Goal: Transaction & Acquisition: Book appointment/travel/reservation

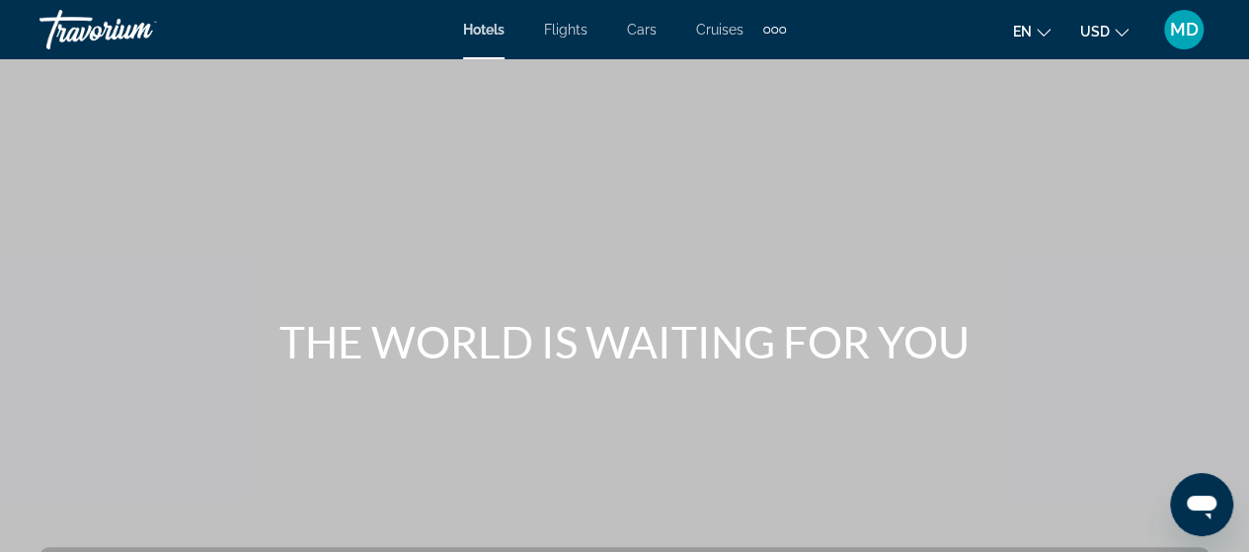
click at [1116, 29] on icon "Change currency" at bounding box center [1122, 33] width 14 height 14
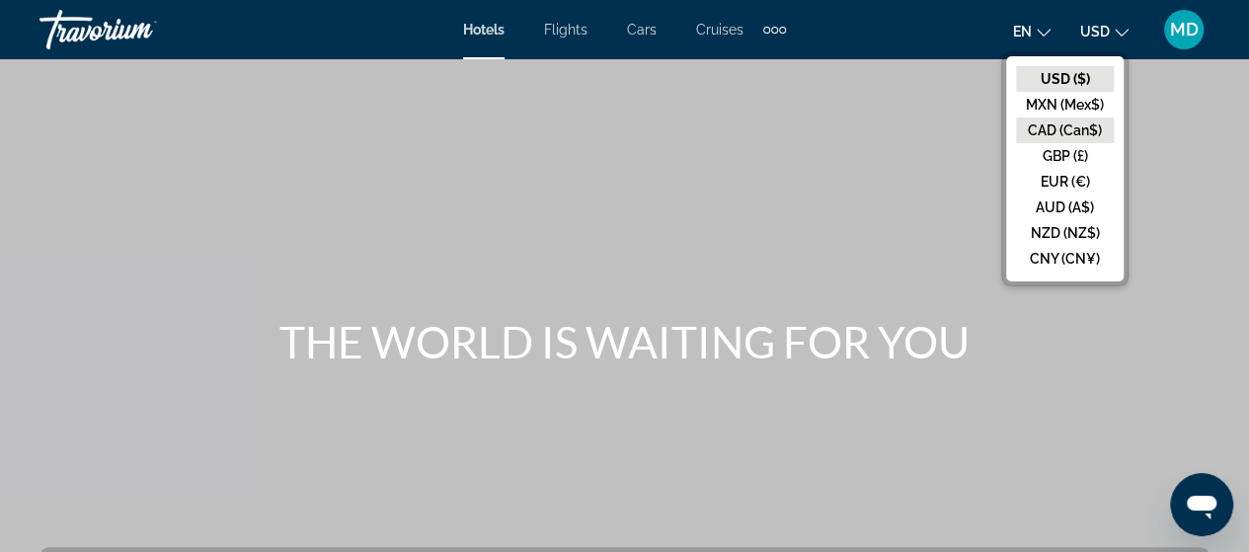
click at [1084, 135] on button "CAD (Can$)" at bounding box center [1065, 131] width 98 height 26
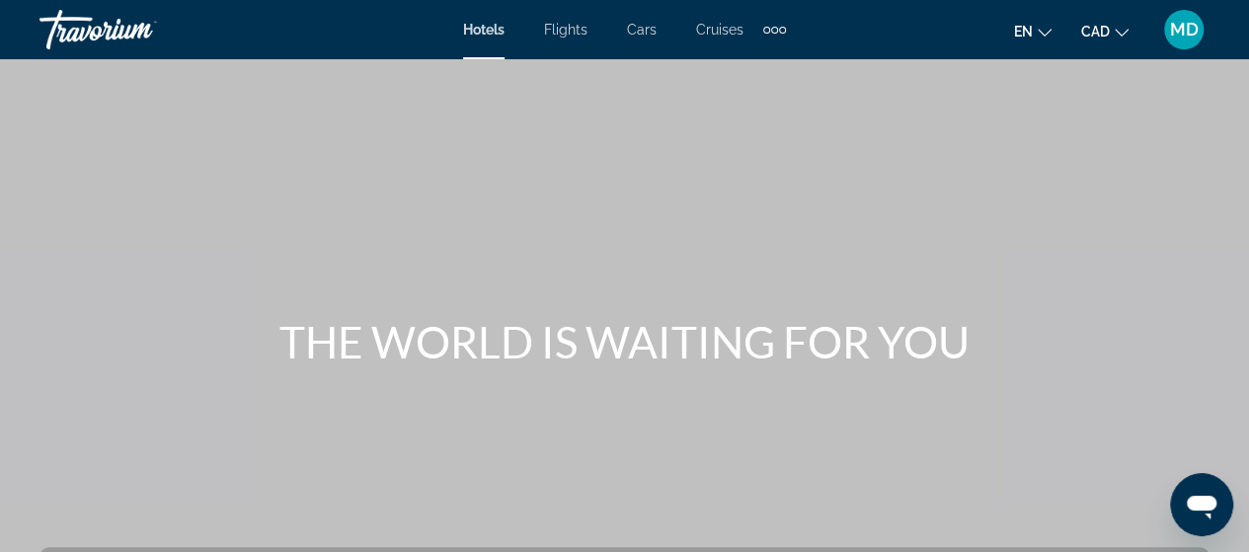
click at [486, 30] on span "Hotels" at bounding box center [483, 30] width 41 height 16
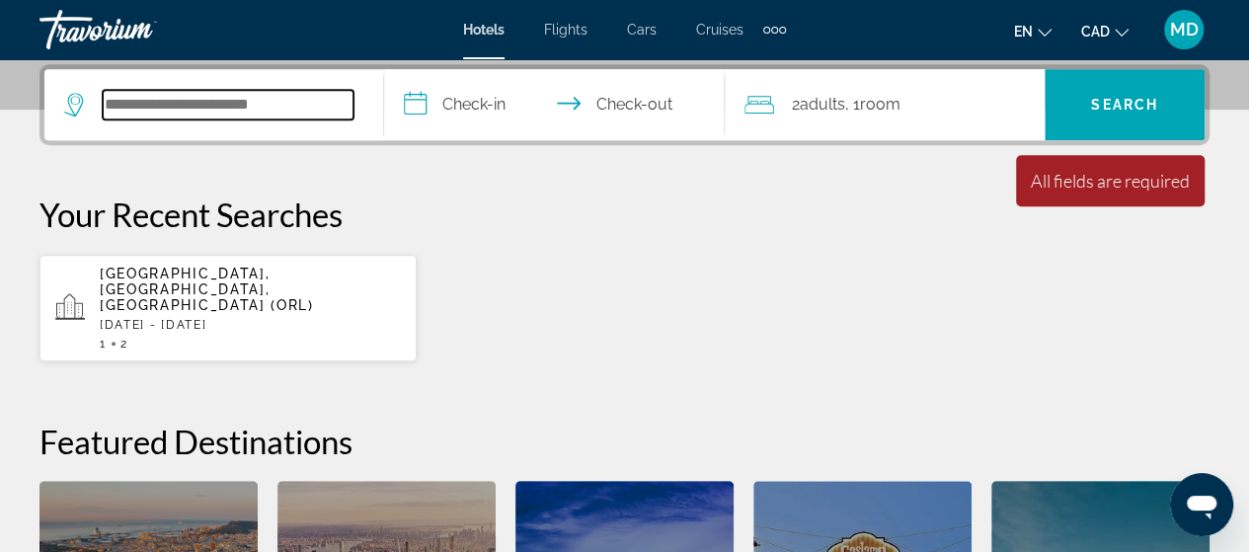
click at [148, 108] on input "Search hotel destination" at bounding box center [228, 105] width 251 height 30
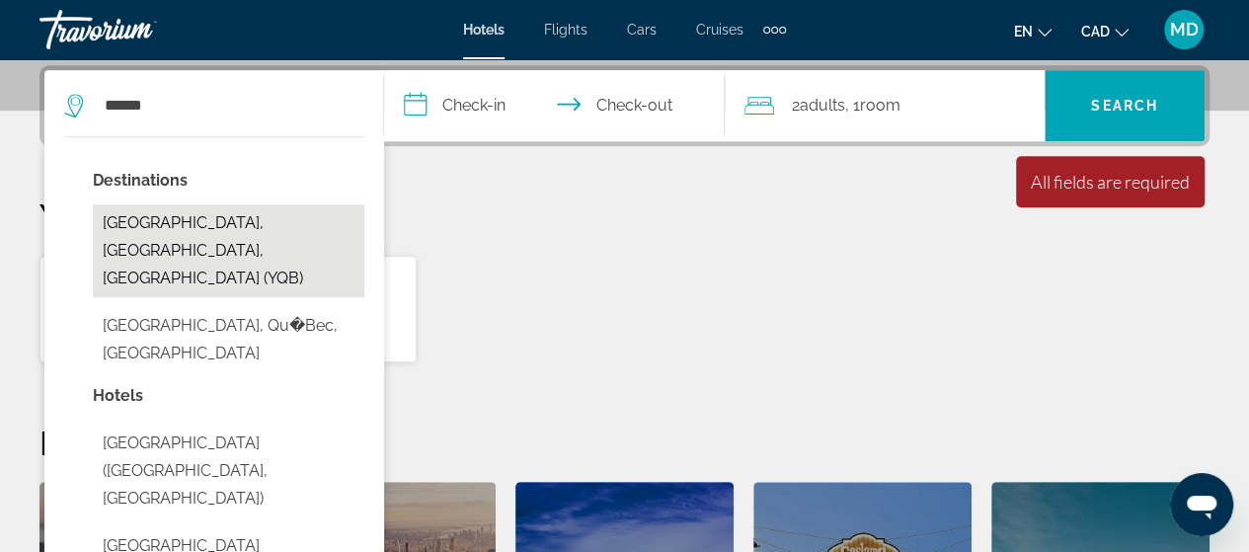
click at [174, 224] on button "[GEOGRAPHIC_DATA], [GEOGRAPHIC_DATA], [GEOGRAPHIC_DATA] (YQB)" at bounding box center [229, 250] width 272 height 93
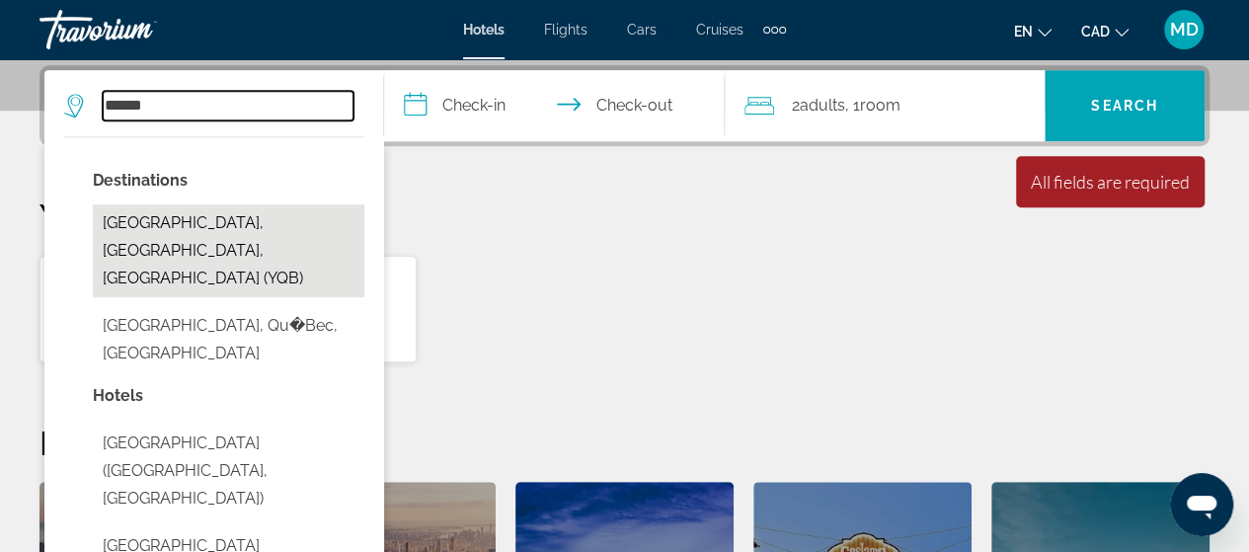
type input "**********"
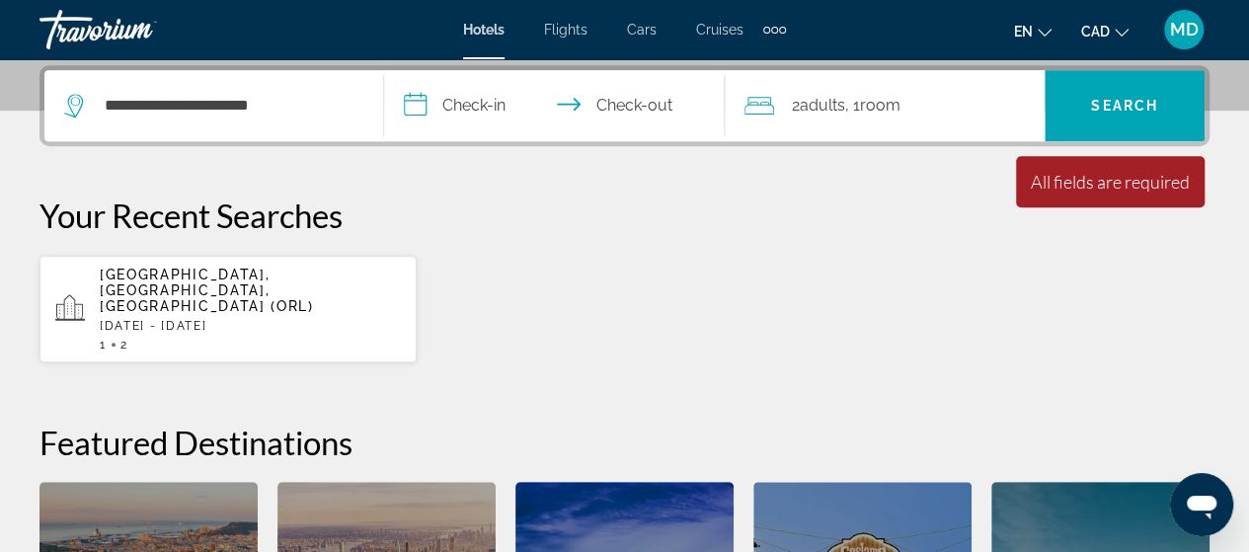
click at [464, 106] on input "**********" at bounding box center [558, 108] width 348 height 77
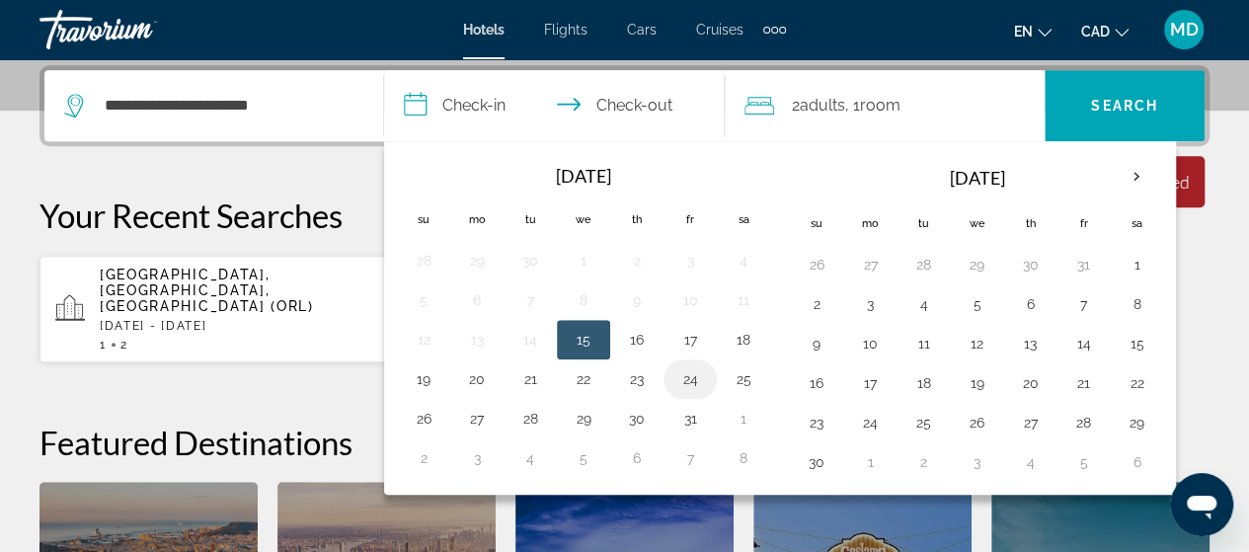
click at [688, 368] on button "24" at bounding box center [690, 379] width 32 height 28
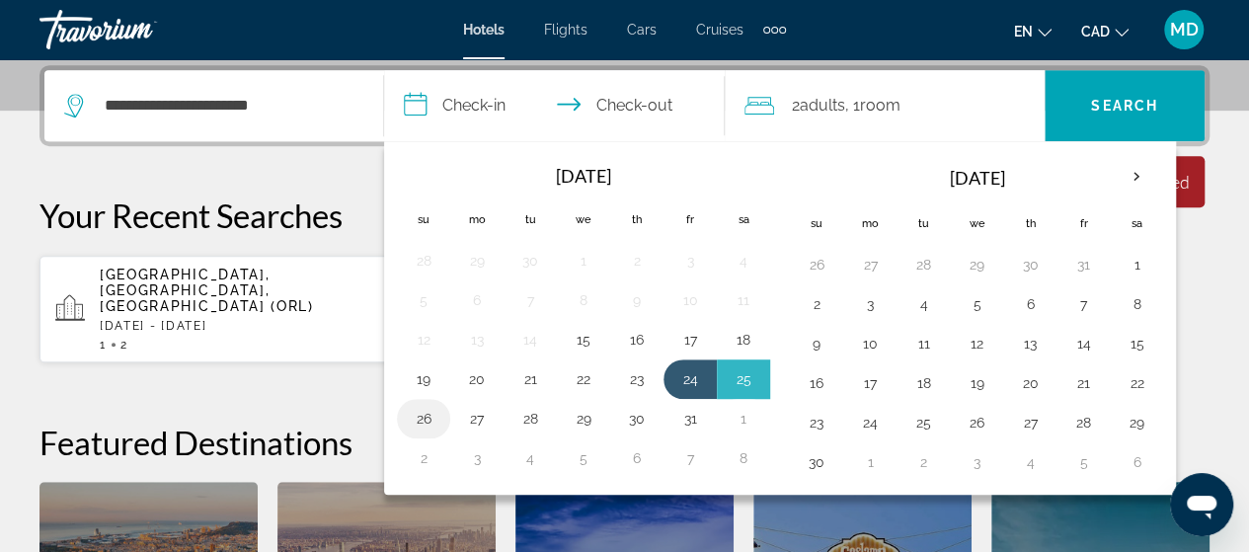
click at [420, 412] on button "26" at bounding box center [424, 419] width 32 height 28
type input "**********"
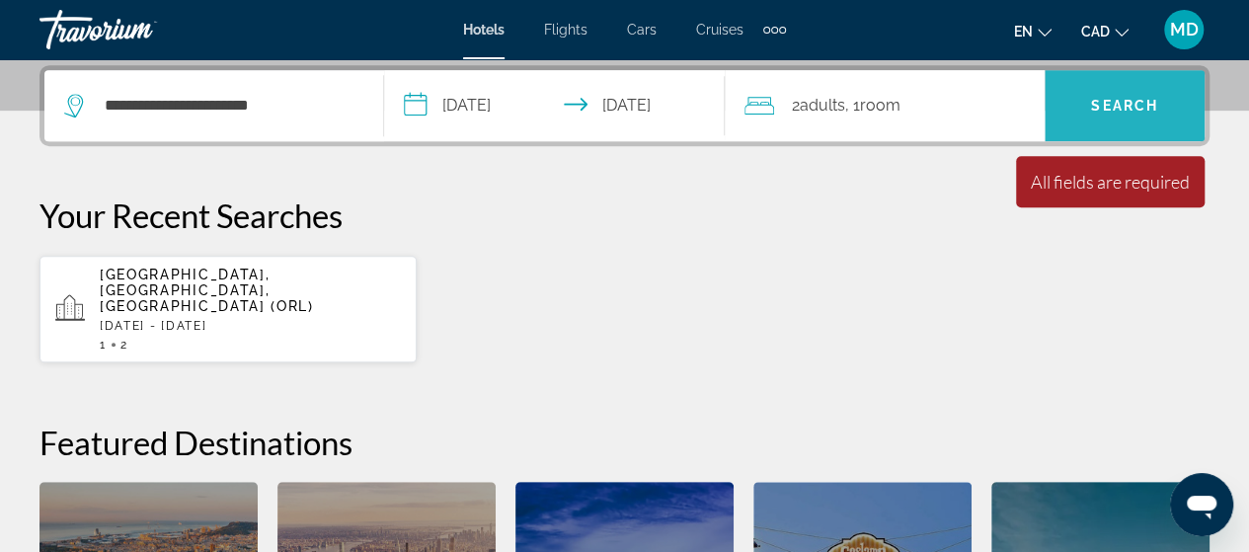
click at [1102, 98] on span "Search" at bounding box center [1124, 106] width 67 height 16
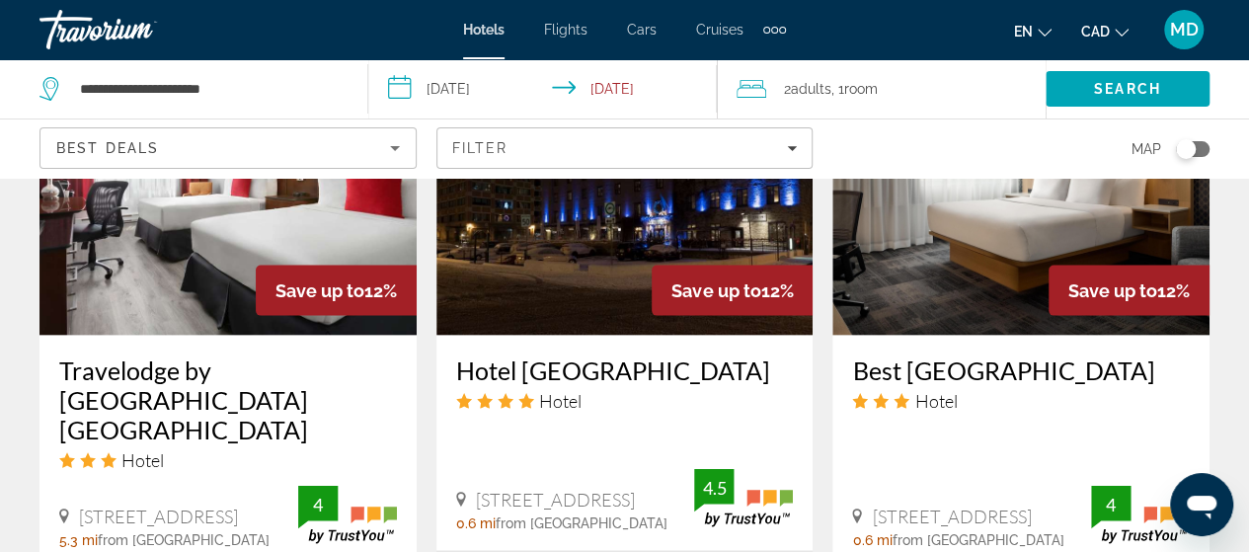
scroll to position [1961, 0]
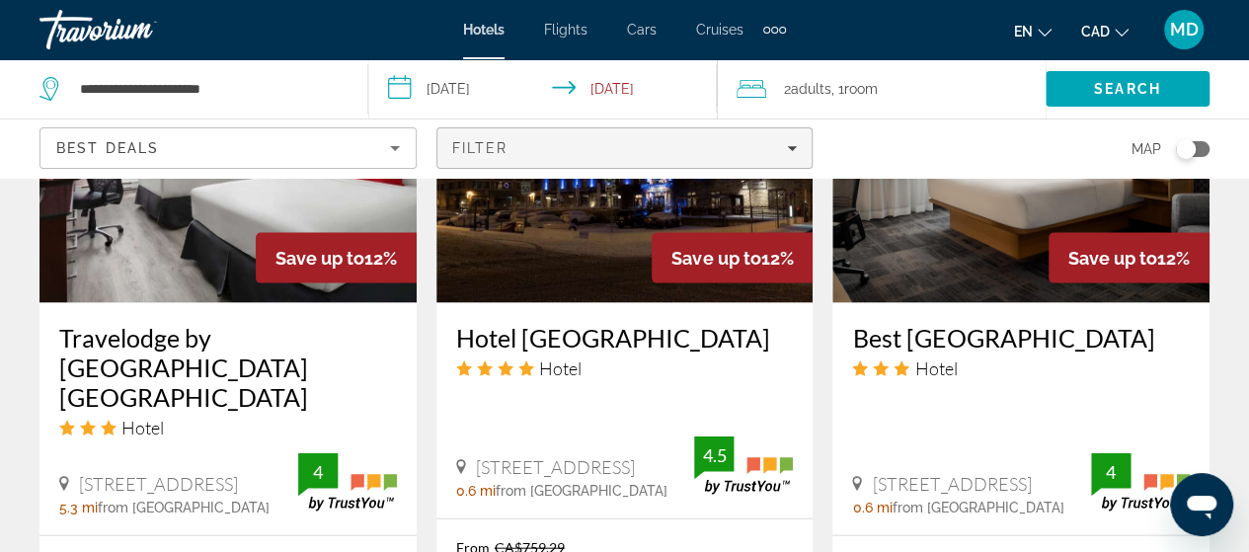
click at [725, 150] on div "Filter" at bounding box center [625, 148] width 346 height 16
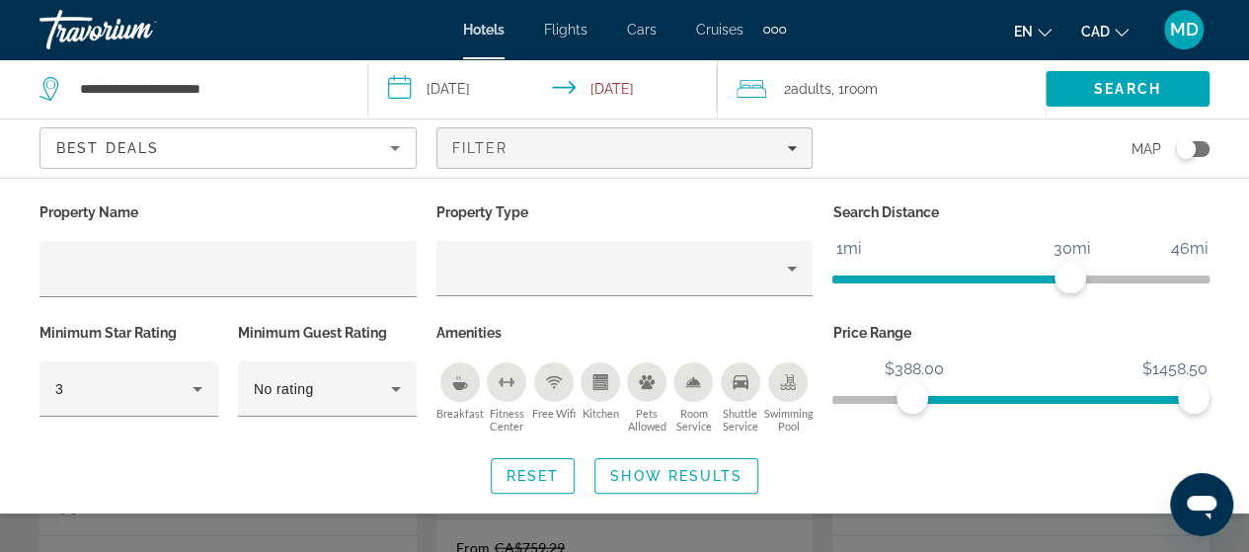
click at [912, 408] on span "ngx-slider" at bounding box center [1052, 396] width 281 height 32
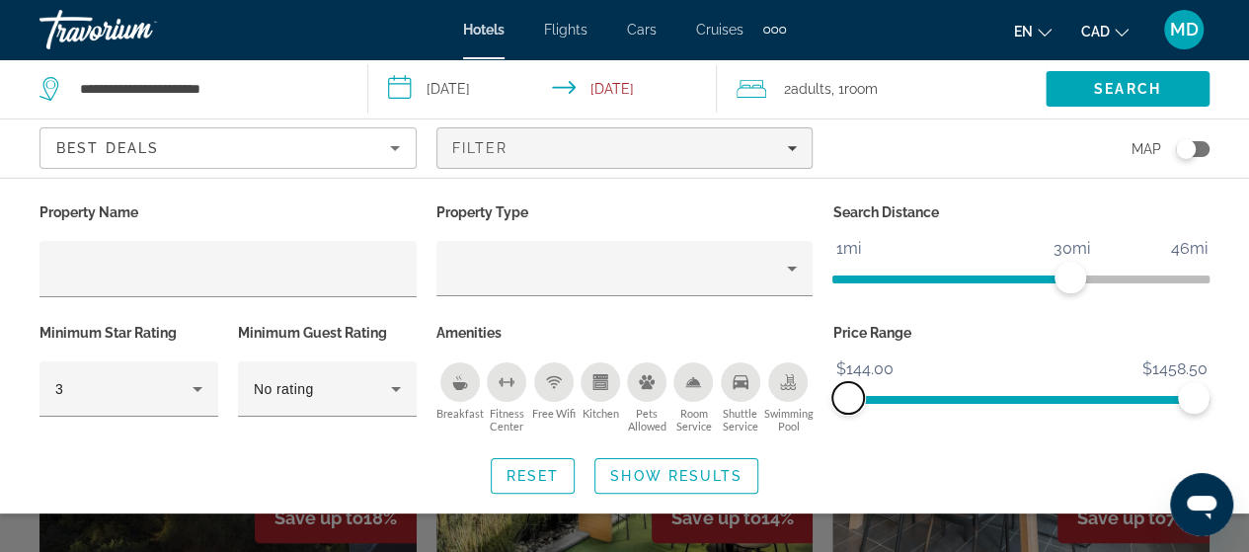
drag, startPoint x: 913, startPoint y: 402, endPoint x: 842, endPoint y: 405, distance: 71.2
click at [835, 404] on span "ngx-slider" at bounding box center [848, 398] width 32 height 32
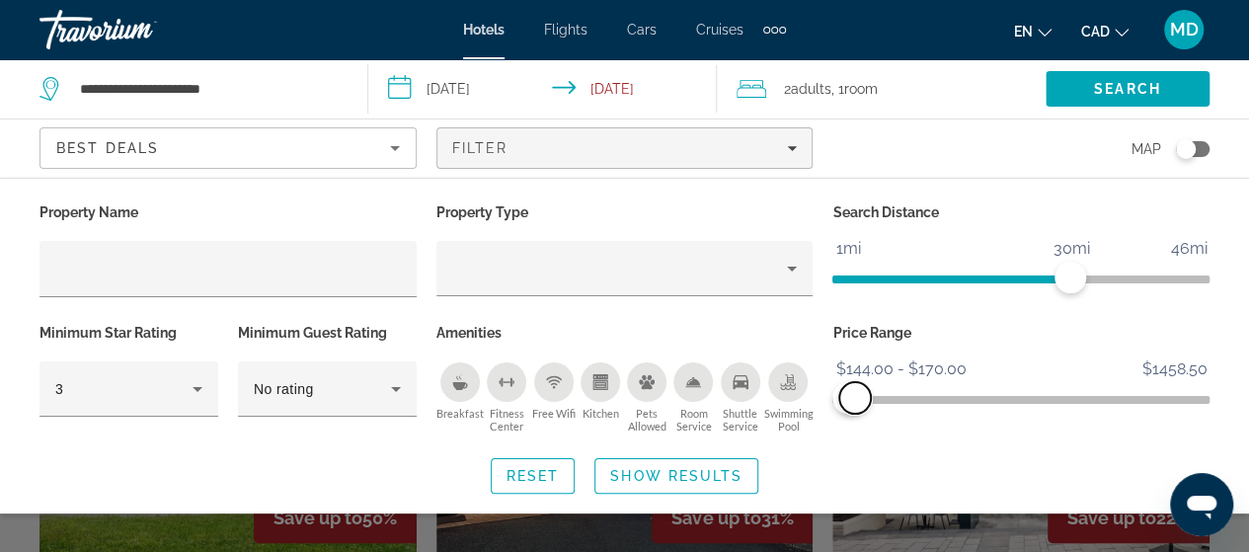
drag, startPoint x: 1205, startPoint y: 394, endPoint x: 855, endPoint y: 426, distance: 351.0
click at [855, 426] on div "Price Range $144.00 $1458.50 $144.00 $170.00 $144.00 - $170.00" at bounding box center [1021, 378] width 397 height 119
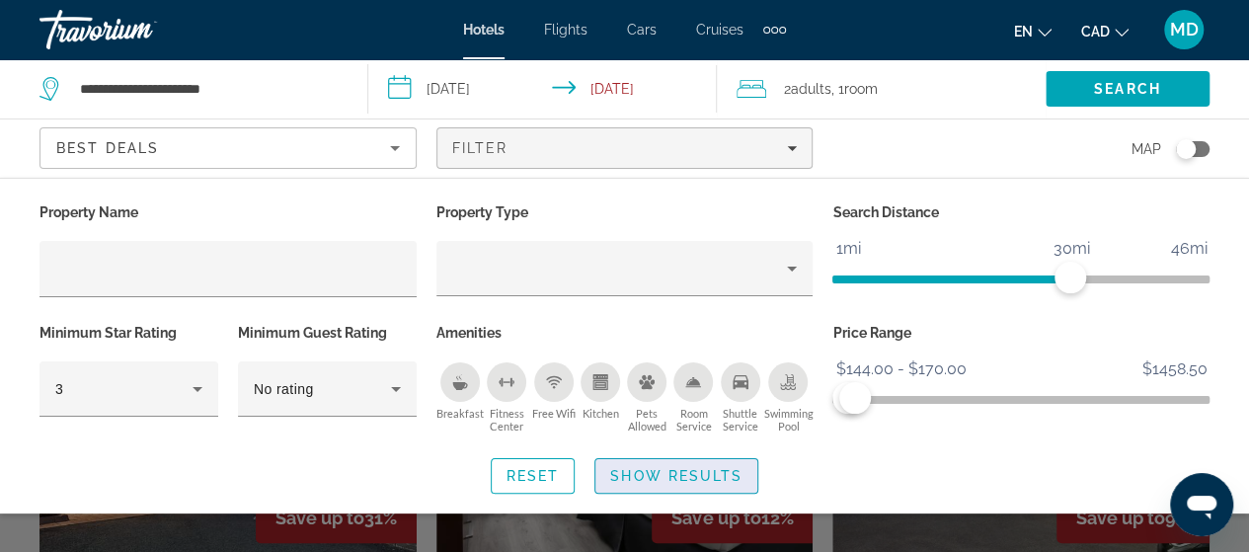
click at [699, 475] on span "Show Results" at bounding box center [676, 476] width 132 height 16
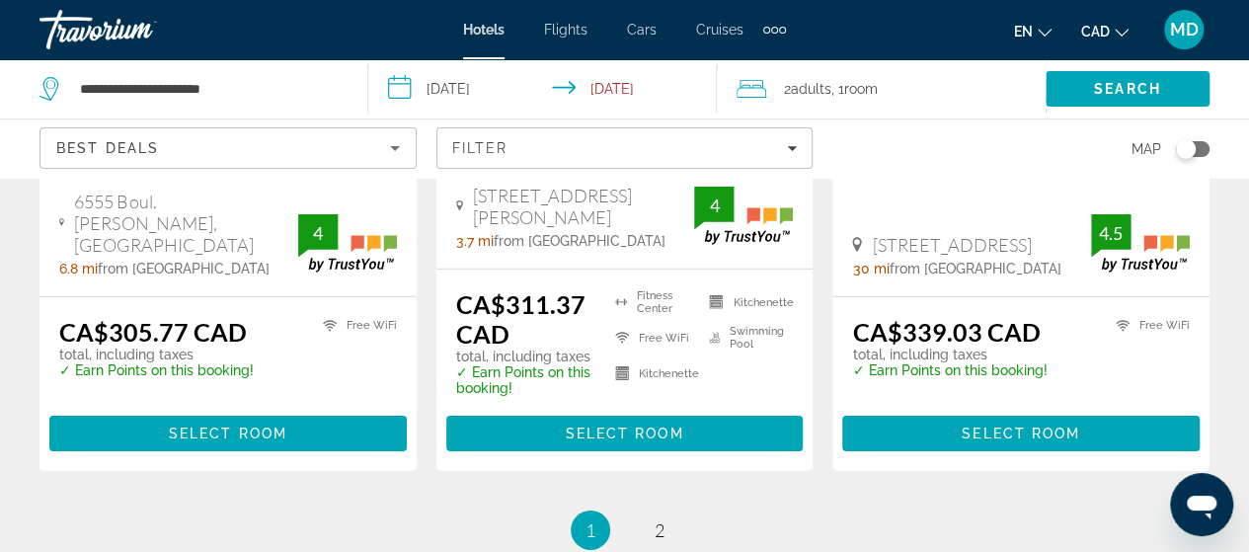
scroll to position [3150, 0]
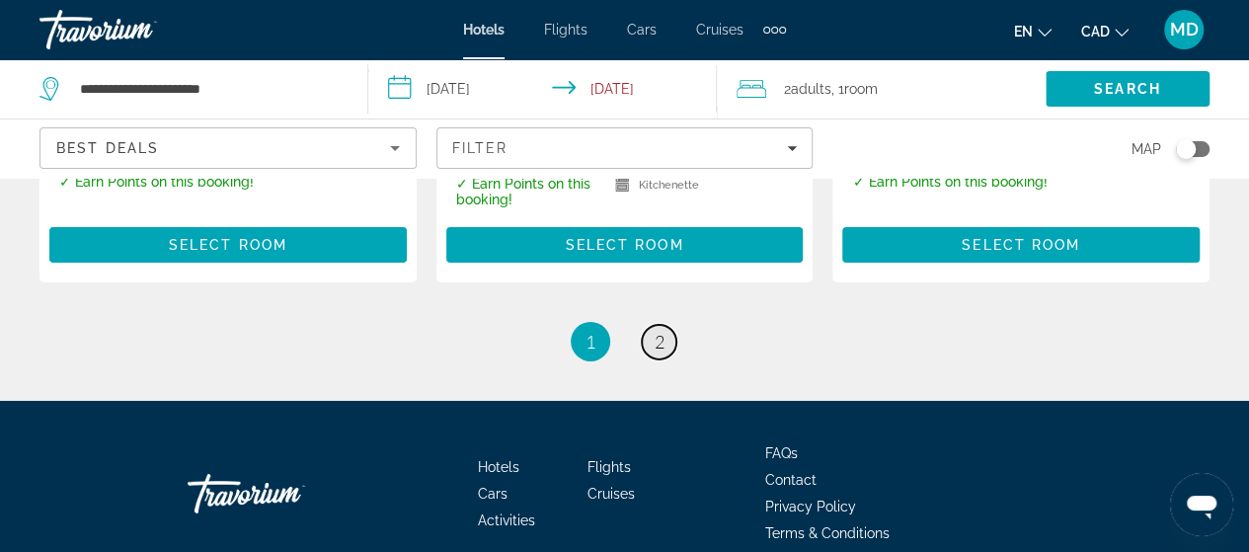
click at [655, 331] on span "2" at bounding box center [660, 342] width 10 height 22
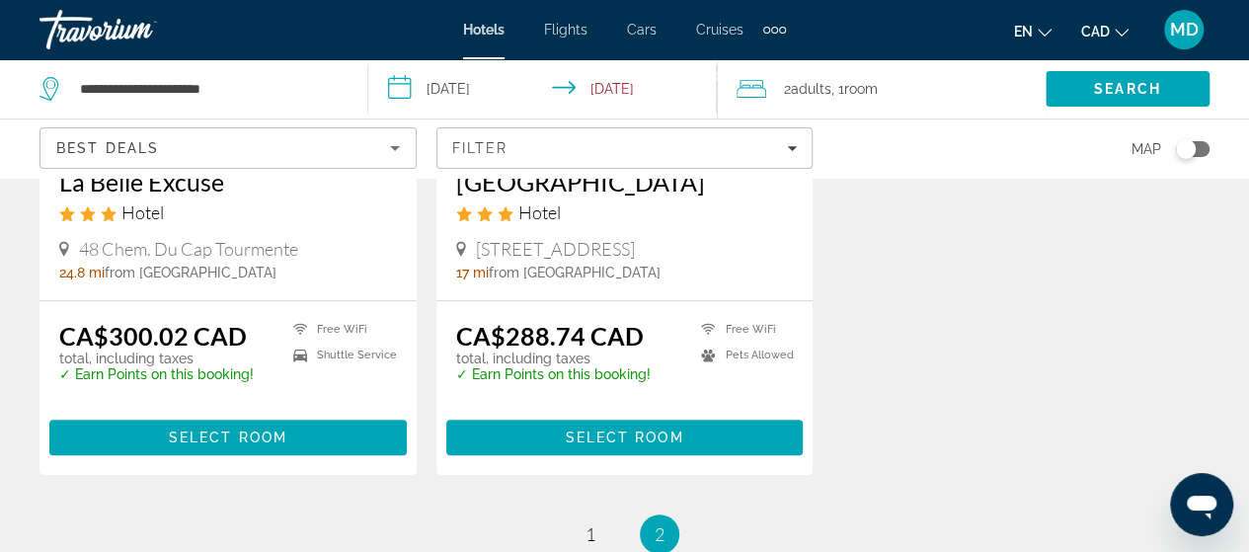
scroll to position [425, 0]
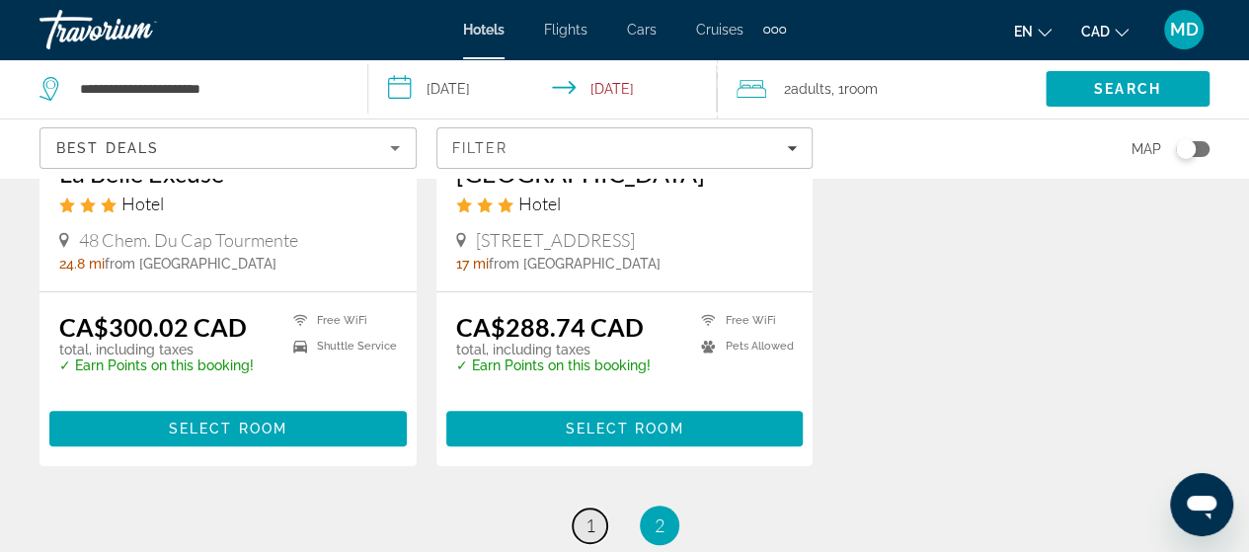
click at [600, 524] on link "page 1" at bounding box center [590, 526] width 35 height 35
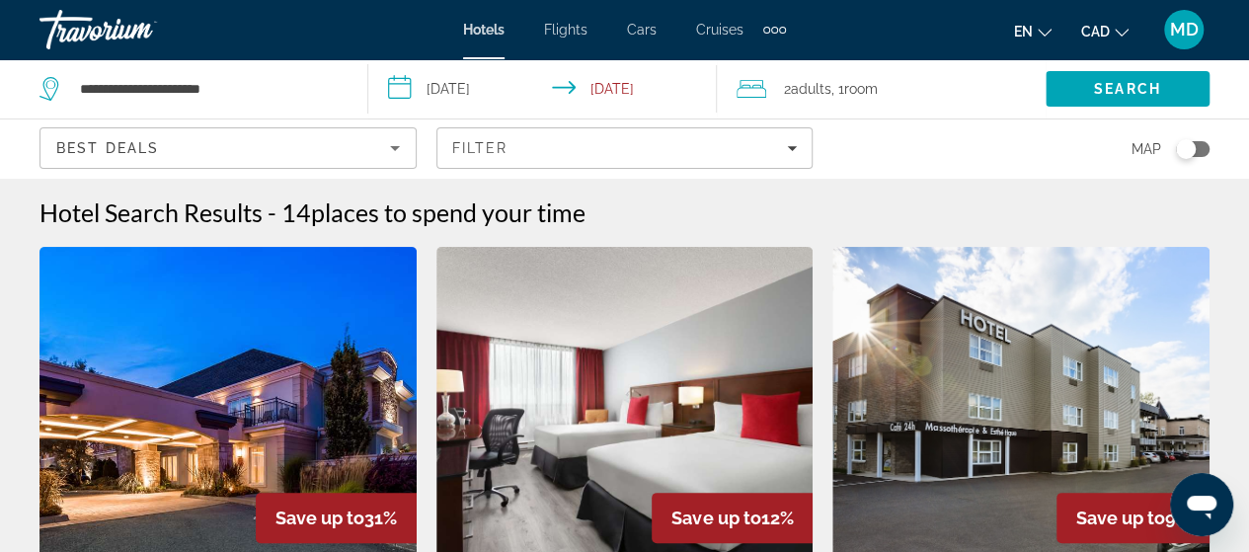
scroll to position [483, 0]
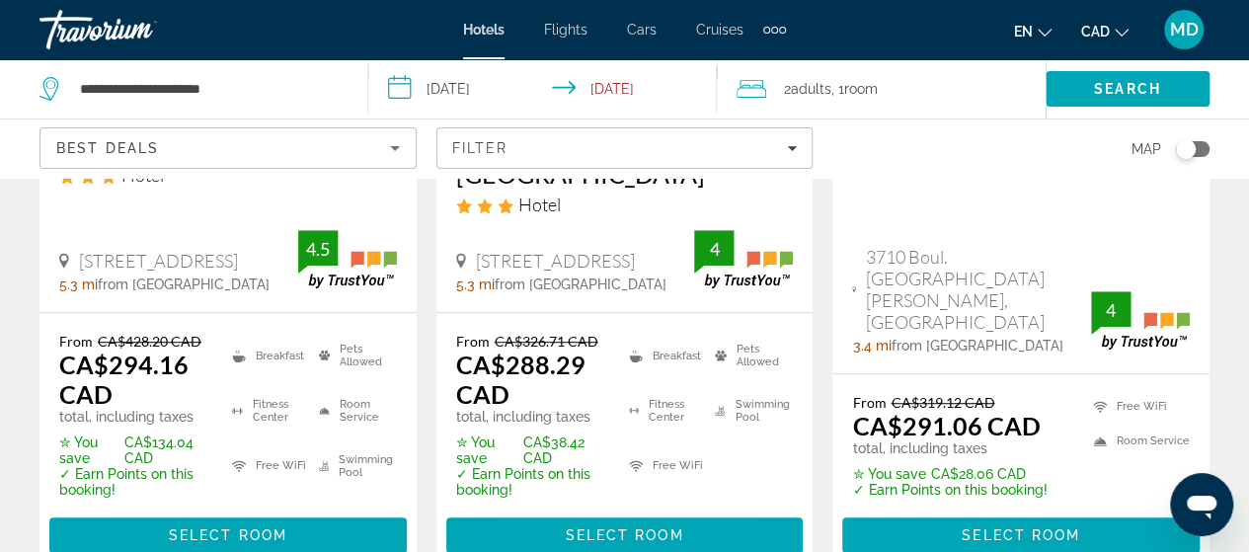
click at [1239, 72] on div "Search" at bounding box center [1147, 88] width 203 height 59
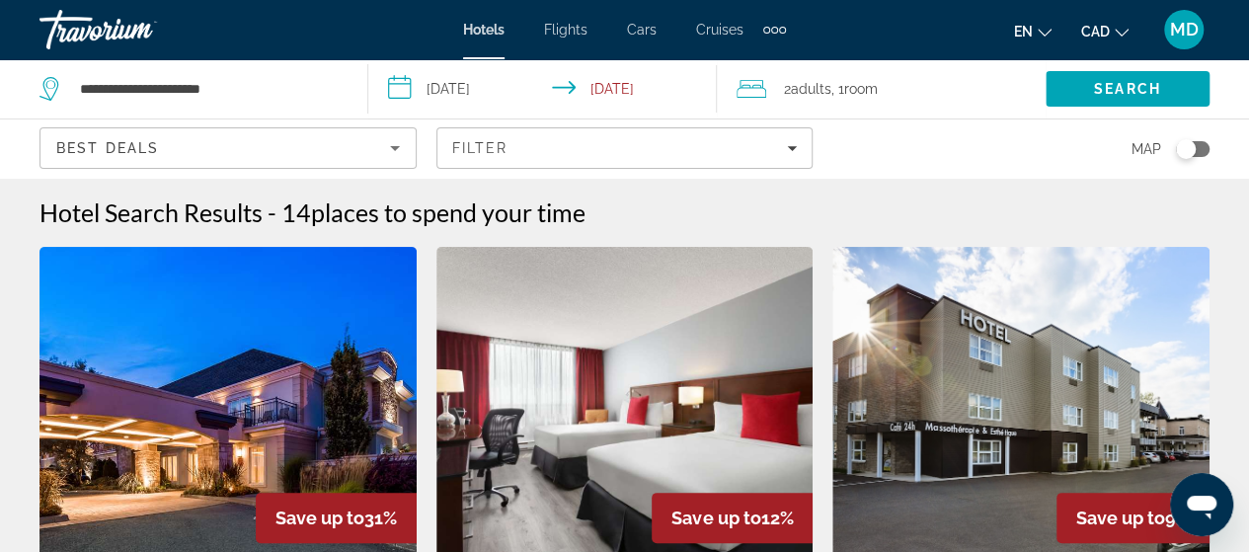
click at [654, 97] on input "**********" at bounding box center [546, 91] width 356 height 65
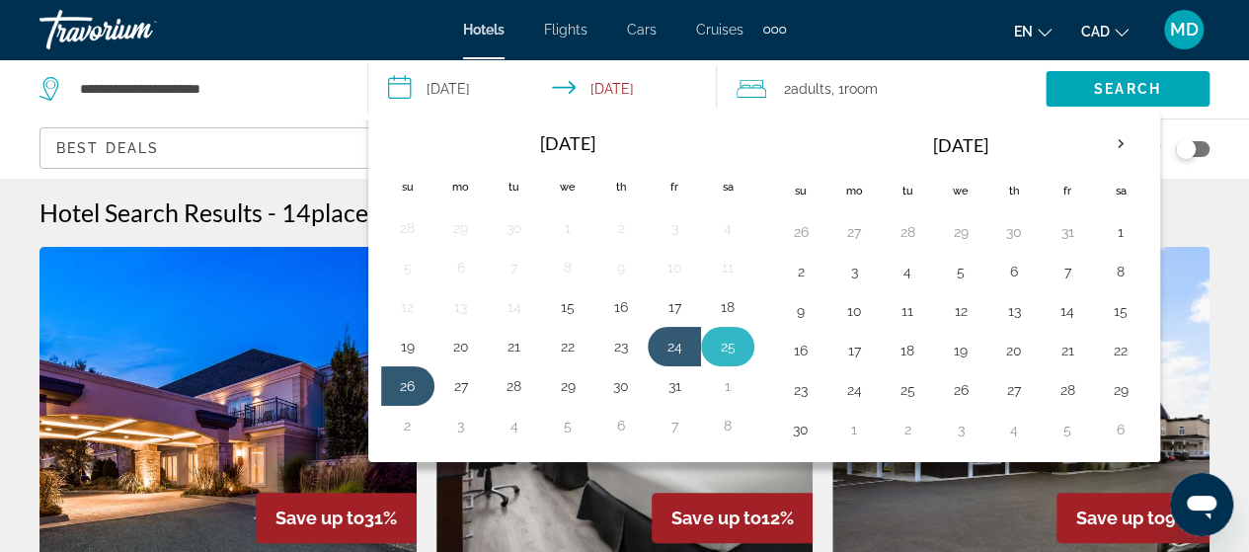
click at [722, 346] on button "25" at bounding box center [728, 347] width 32 height 28
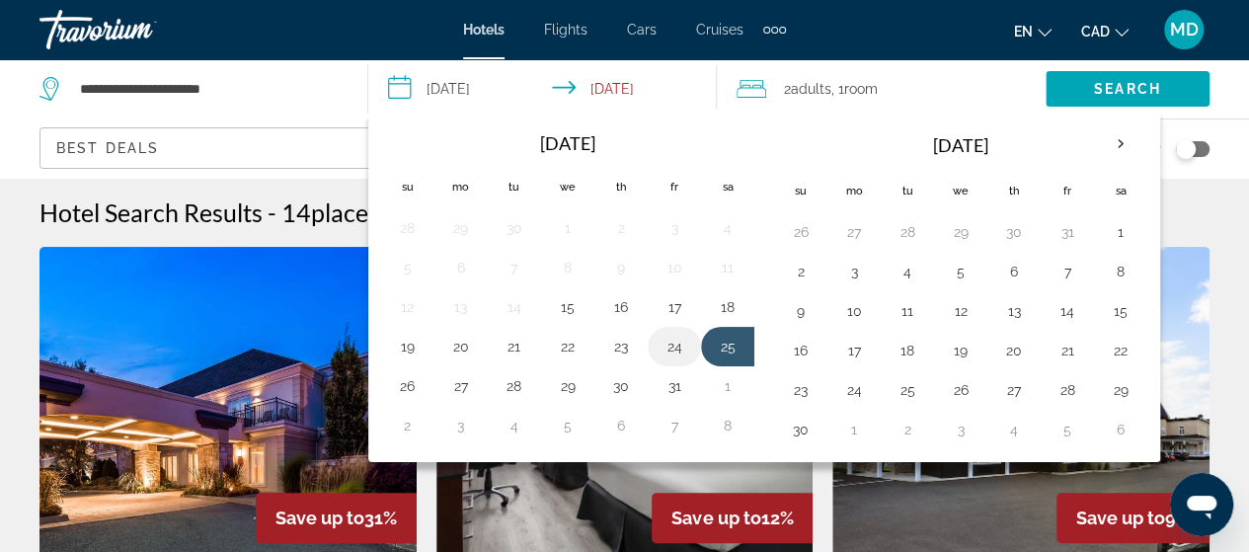
click at [664, 342] on button "24" at bounding box center [675, 347] width 32 height 28
type input "**********"
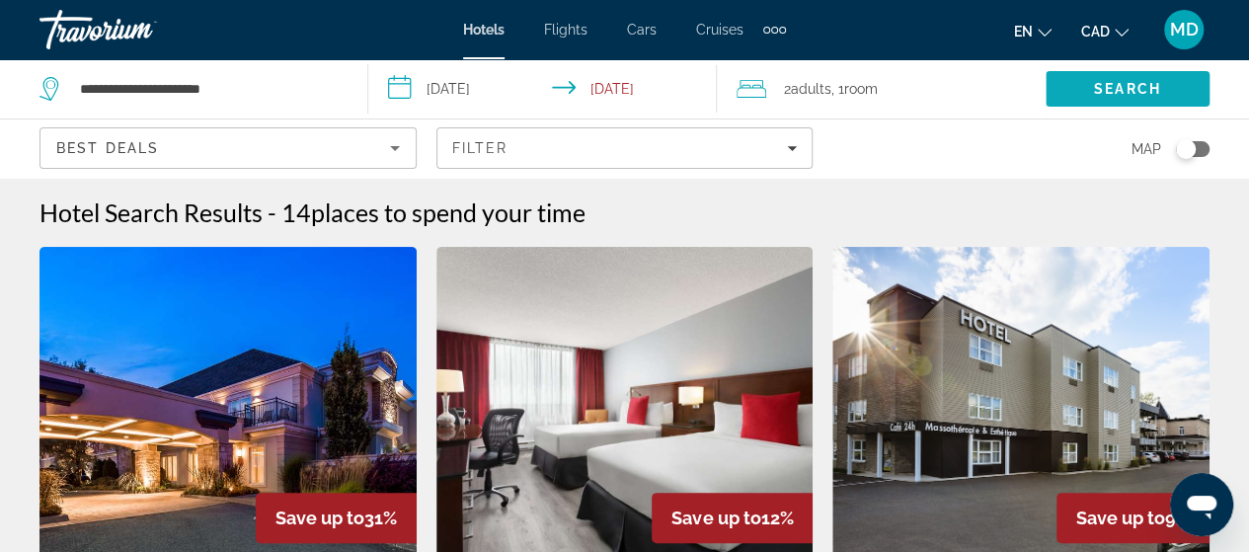
click at [1088, 91] on span "Search" at bounding box center [1128, 88] width 164 height 47
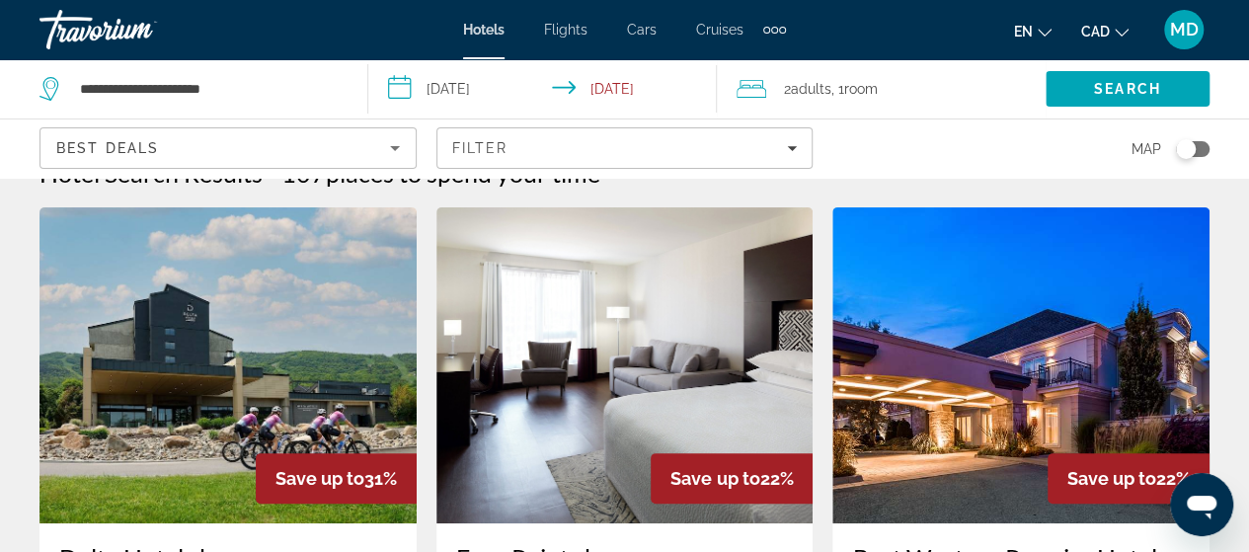
scroll to position [79, 0]
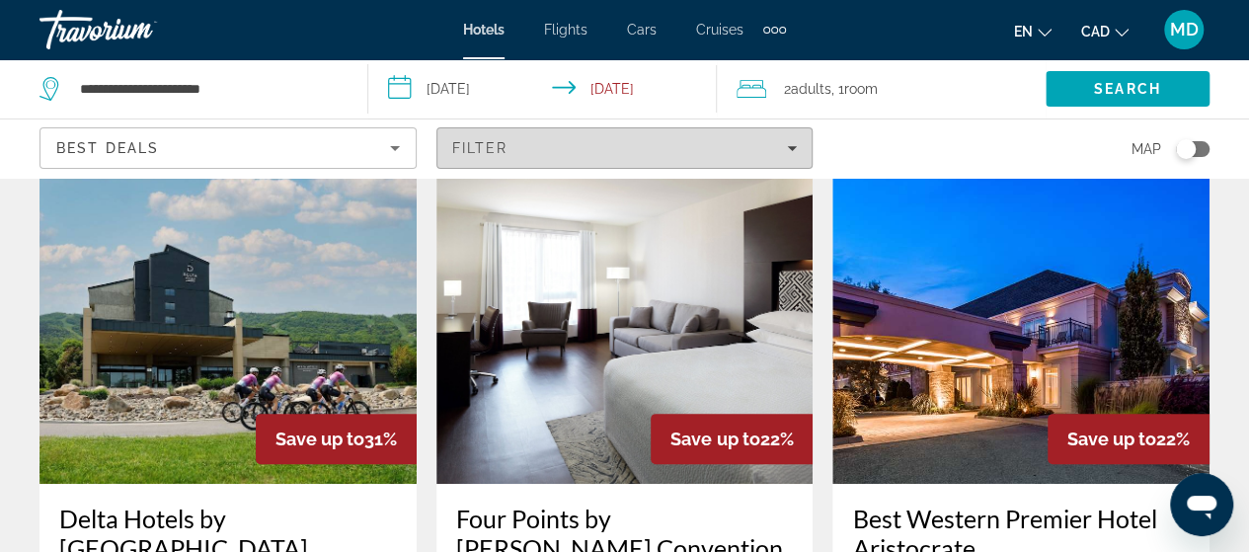
click at [788, 147] on icon "Filters" at bounding box center [792, 148] width 10 height 10
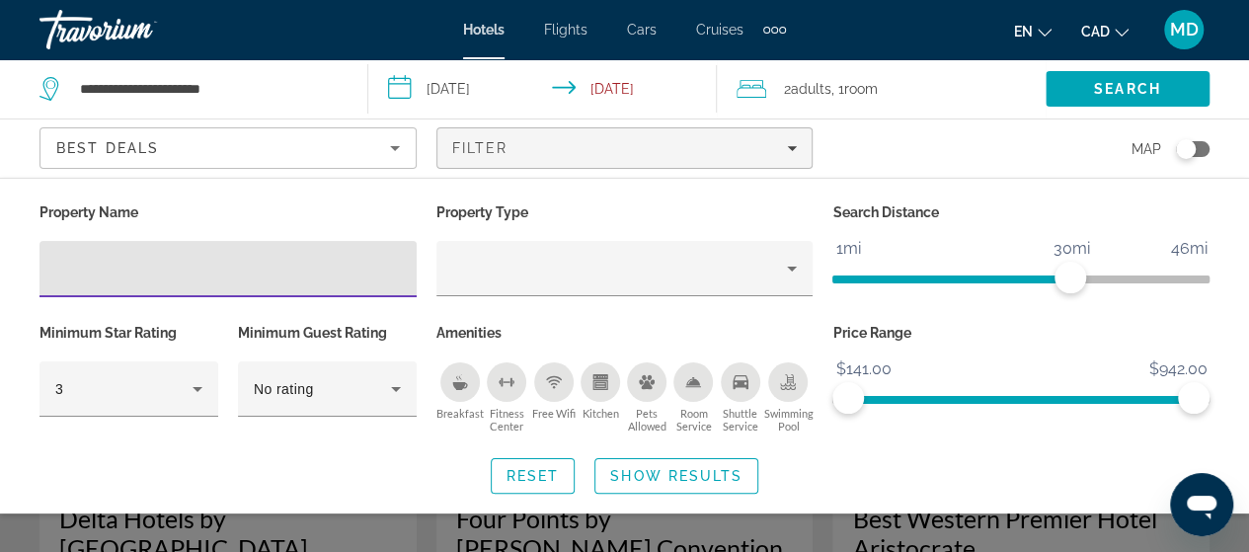
click at [559, 390] on div "Free Wifi" at bounding box center [554, 382] width 40 height 40
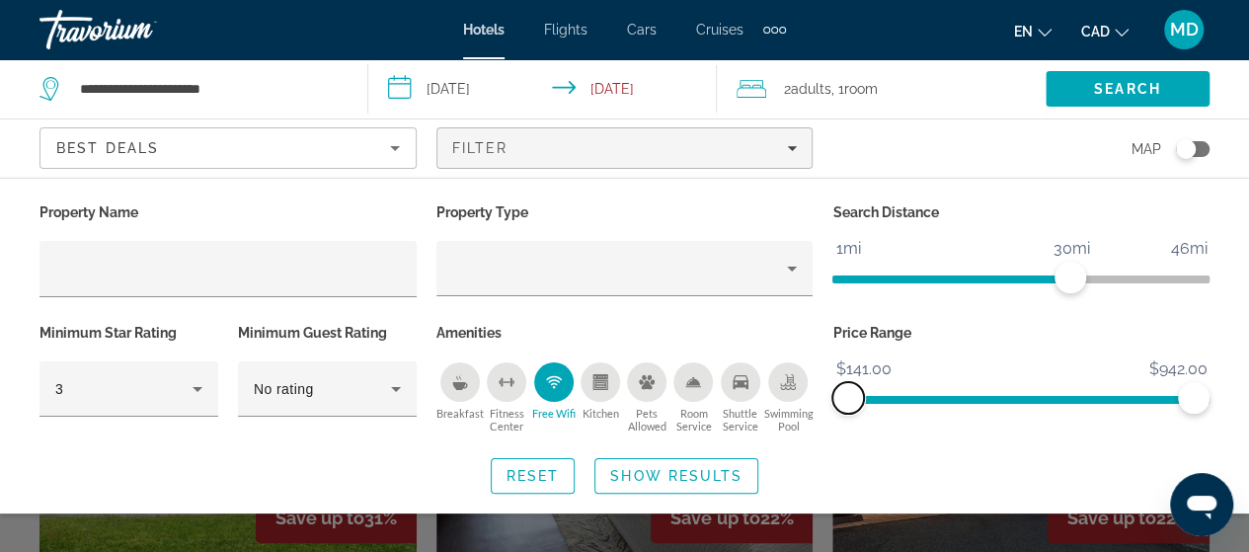
click at [861, 398] on span "ngx-slider" at bounding box center [848, 398] width 32 height 32
click at [876, 397] on ngx-slider "$141.00 $942.00 $205.00 $942.00" at bounding box center [1020, 398] width 377 height 4
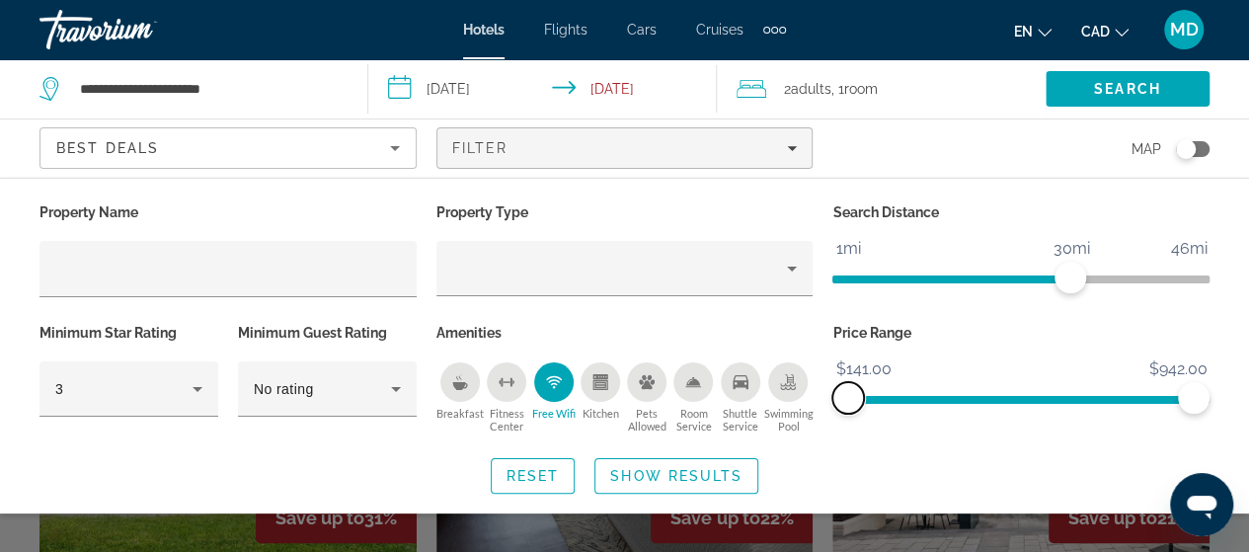
drag, startPoint x: 869, startPoint y: 398, endPoint x: 809, endPoint y: 412, distance: 61.8
click at [809, 412] on div "Property Name Property Type Search Distance 1mi 46mi 30mi Minimum Star Rating 3…" at bounding box center [625, 318] width 1190 height 240
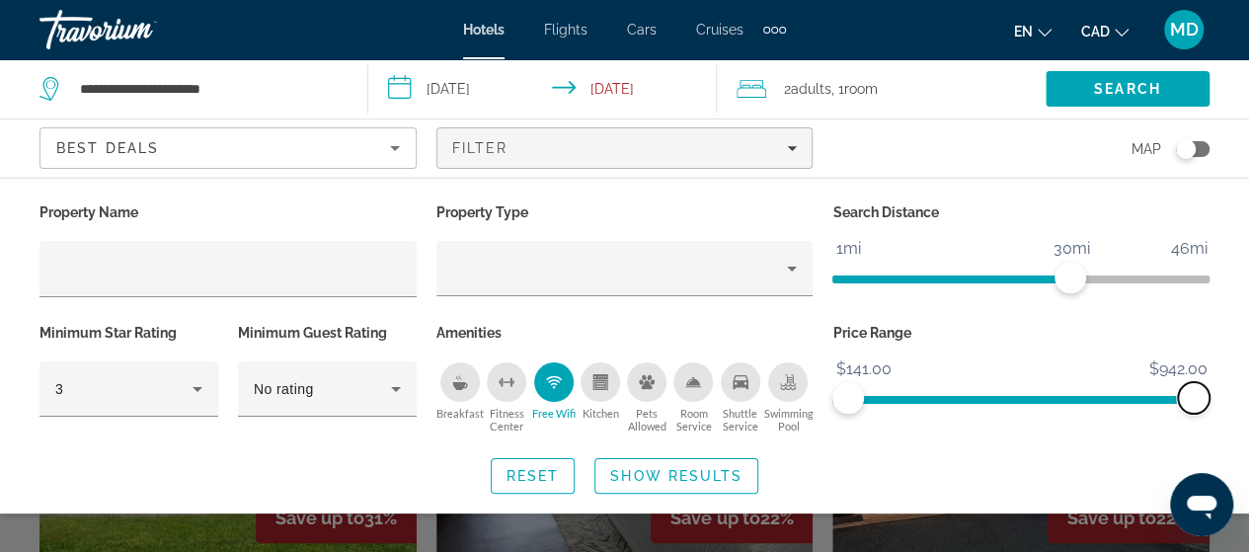
click at [1196, 406] on span "ngx-slider-max" at bounding box center [1194, 398] width 32 height 32
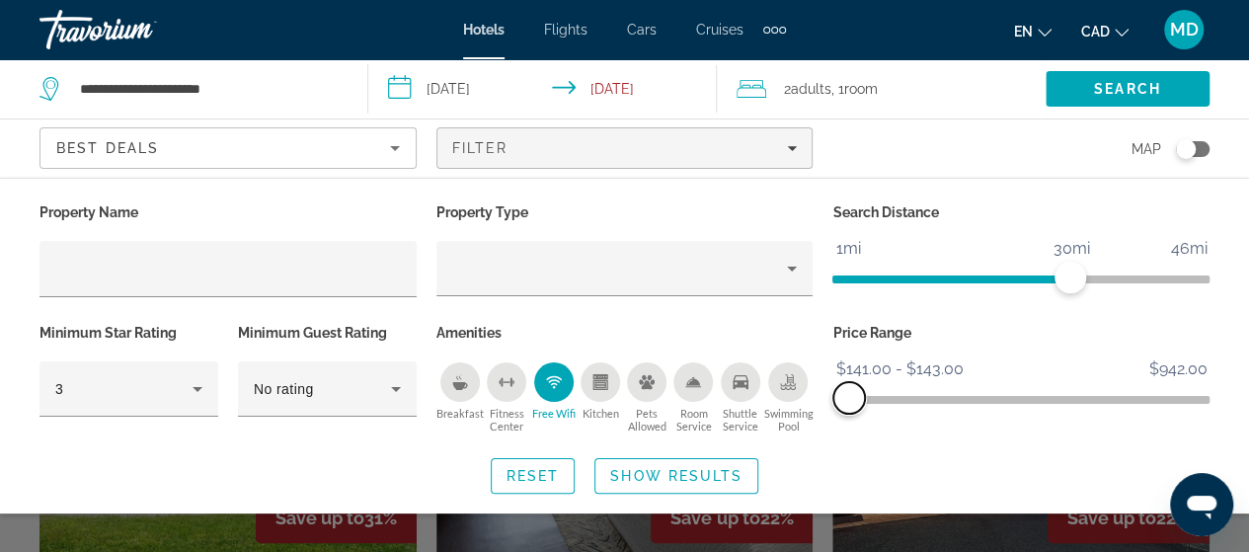
drag, startPoint x: 1196, startPoint y: 406, endPoint x: 849, endPoint y: 418, distance: 346.8
click at [849, 418] on div "Price Range $141.00 $942.00 $141.00 $143.00 $141.00 - $143.00" at bounding box center [1021, 378] width 397 height 119
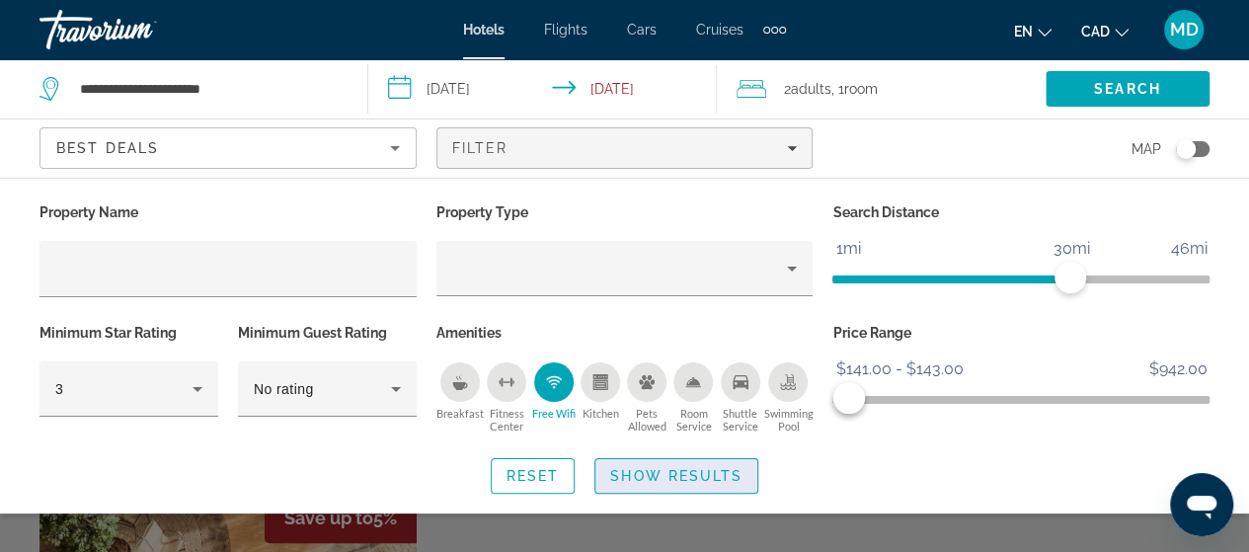
click at [705, 464] on span "Search widget" at bounding box center [676, 475] width 162 height 47
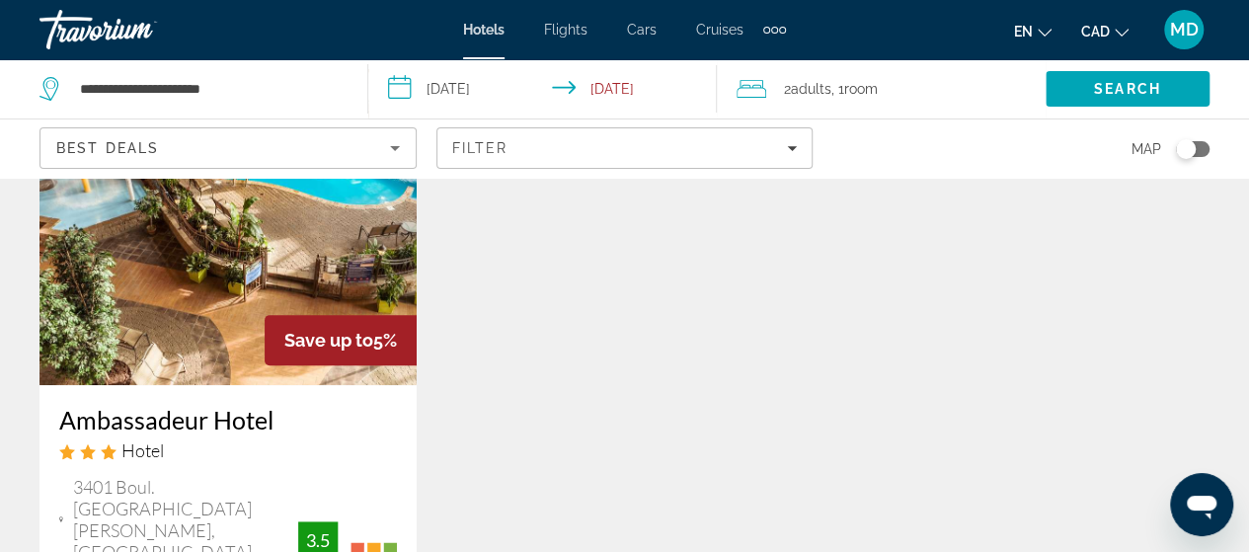
scroll to position [176, 0]
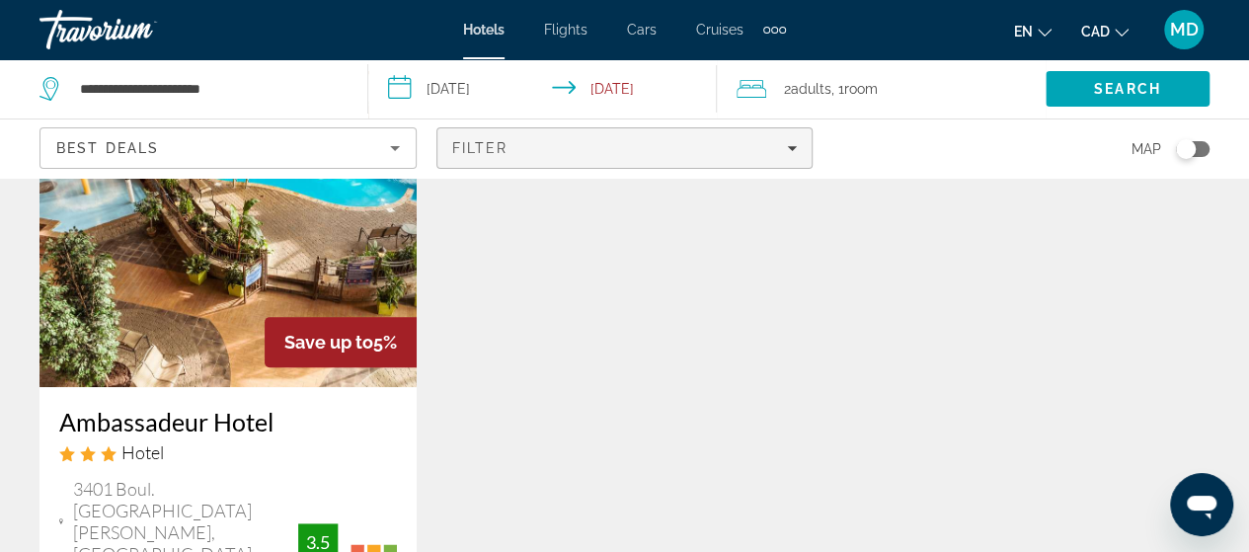
click at [735, 148] on div "Filter" at bounding box center [625, 148] width 346 height 16
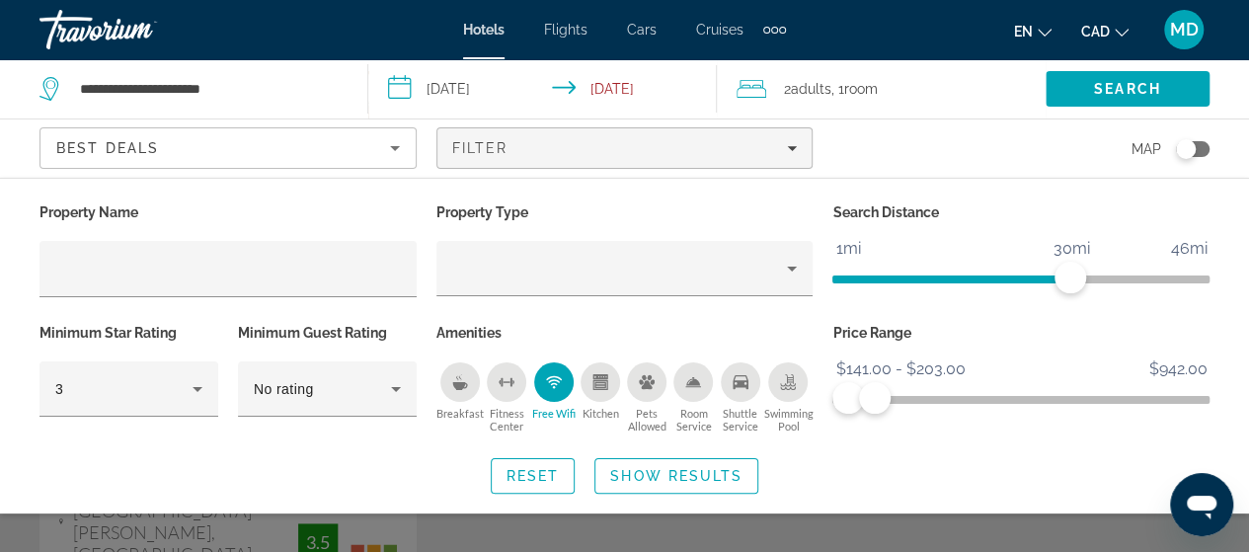
click at [875, 397] on span "ngx-slider" at bounding box center [1020, 400] width 377 height 8
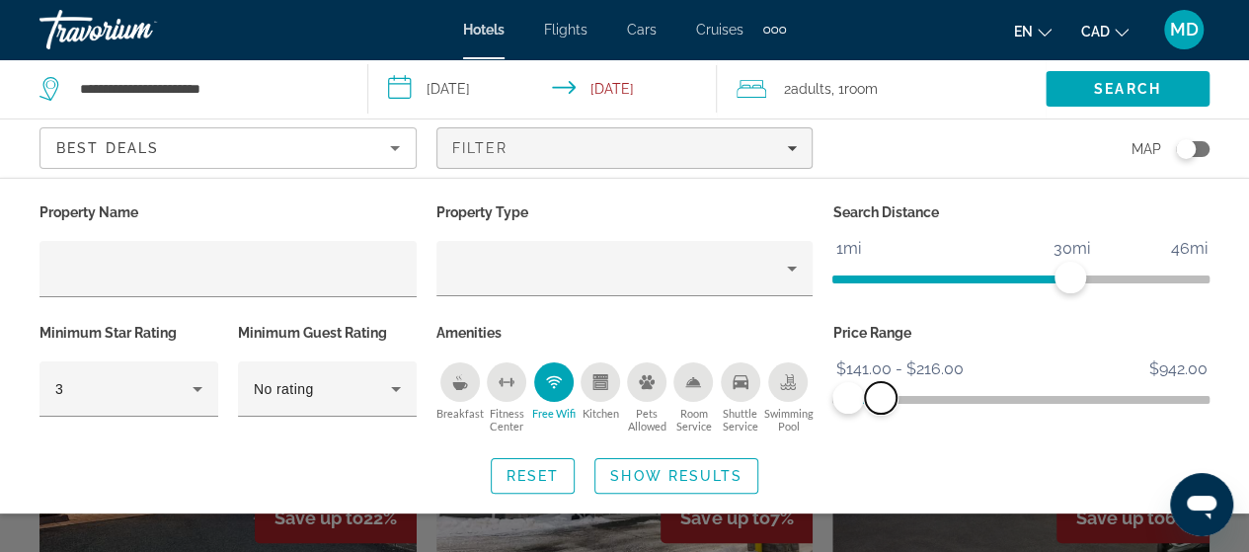
click at [882, 397] on span "ngx-slider-max" at bounding box center [881, 398] width 32 height 32
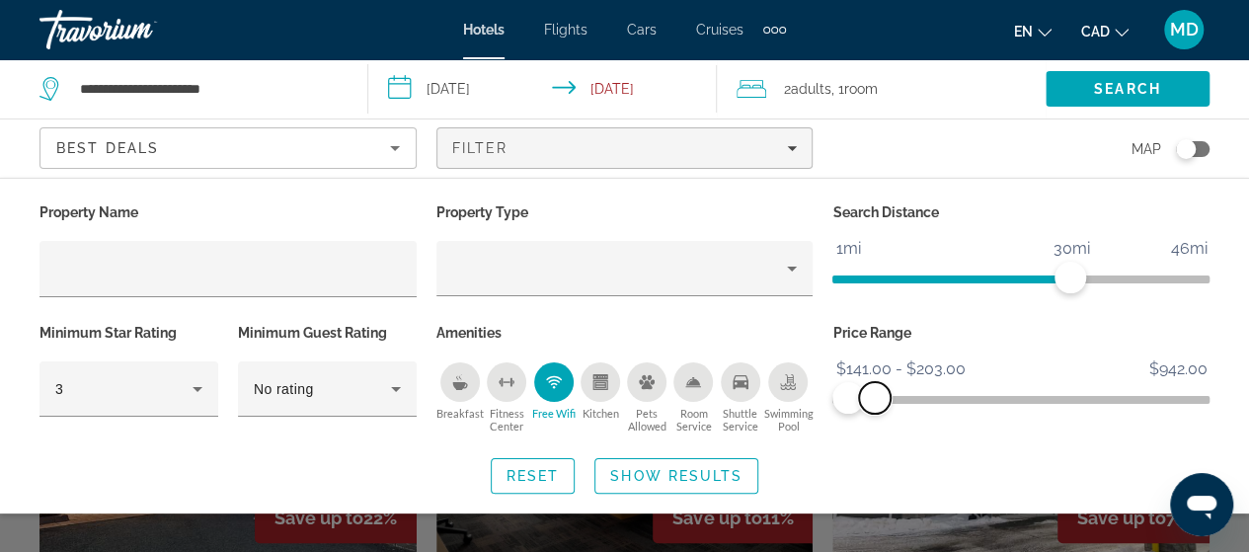
click at [874, 398] on span "ngx-slider-max" at bounding box center [875, 398] width 32 height 32
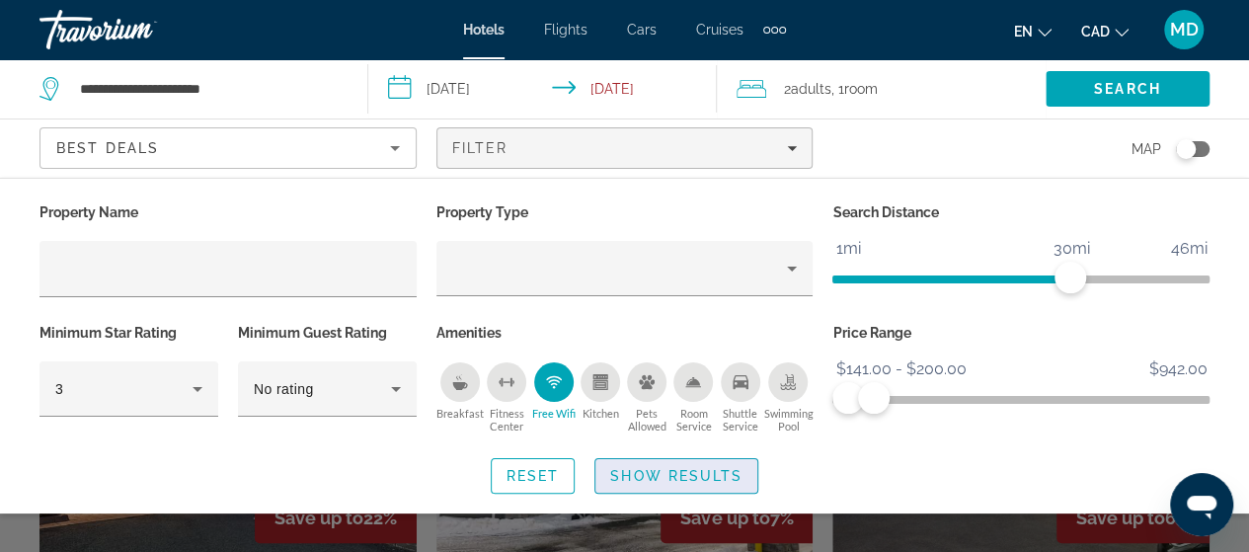
click at [700, 485] on span "Search widget" at bounding box center [676, 475] width 162 height 47
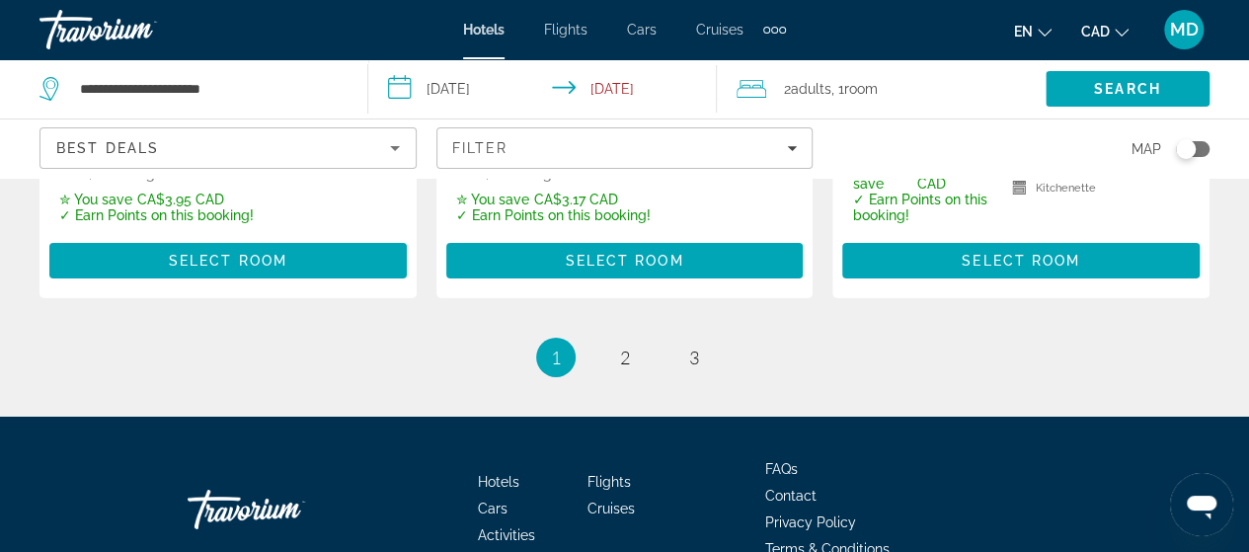
scroll to position [3311, 0]
